Goal: Information Seeking & Learning: Learn about a topic

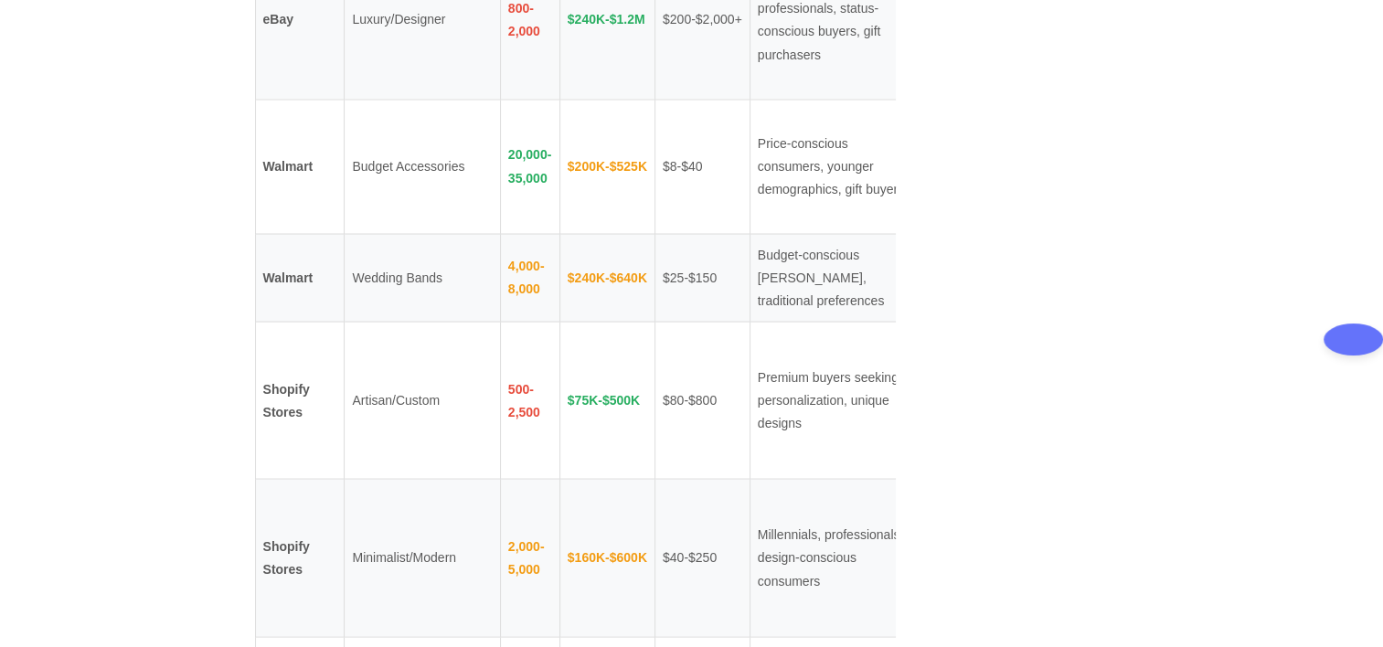
scroll to position [3382, 0]
